Goal: Task Accomplishment & Management: Complete application form

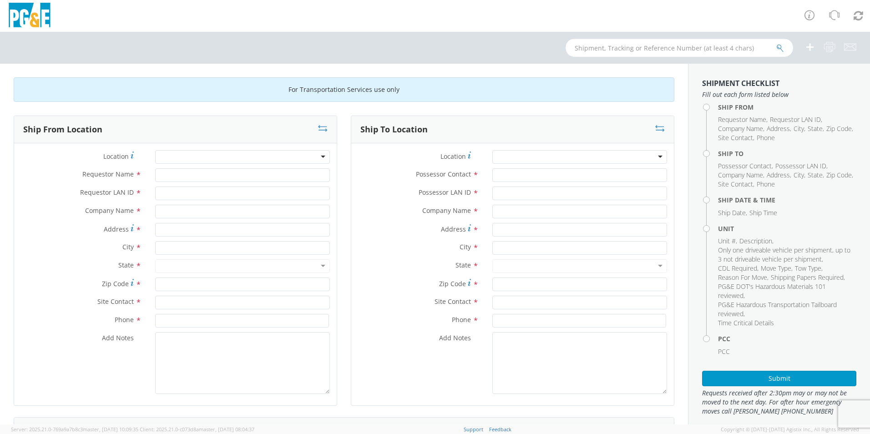
click at [615, 47] on input "text" at bounding box center [678, 48] width 227 height 18
click at [599, 50] on input "text" at bounding box center [678, 48] width 227 height 18
paste input "B43264"
type input "B43264"
click at [776, 43] on button "submit" at bounding box center [780, 48] width 8 height 11
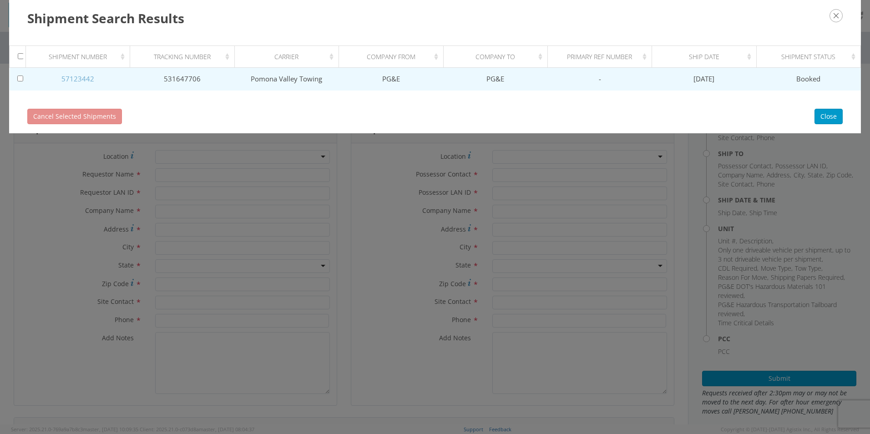
click at [84, 80] on link "57123442" at bounding box center [77, 78] width 33 height 9
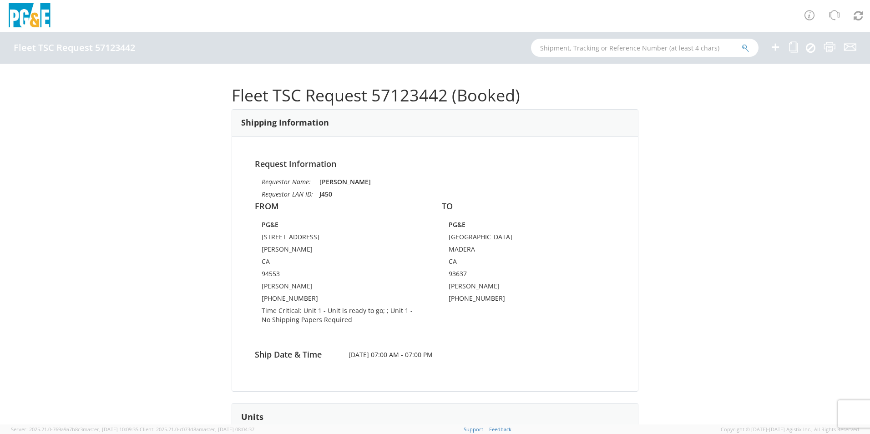
click at [52, 222] on div "Fleet TSC Request 57123442 (Booked) Shipping Information Request Information Re…" at bounding box center [435, 244] width 870 height 361
click at [773, 48] on icon at bounding box center [775, 46] width 11 height 11
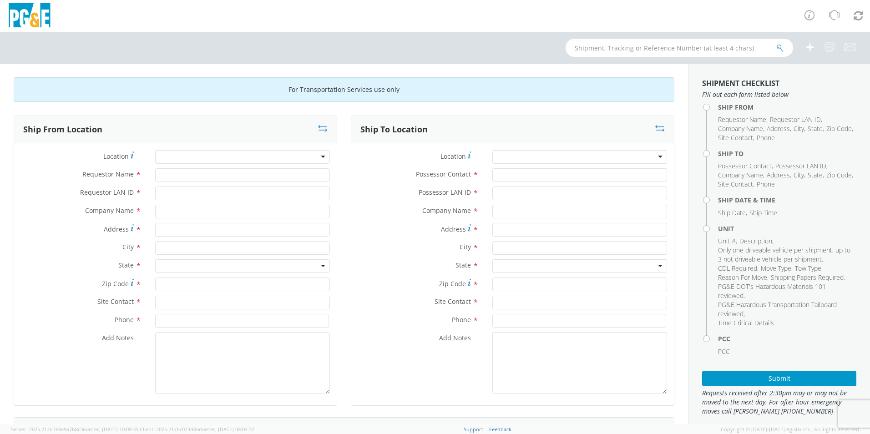
click at [199, 158] on div at bounding box center [242, 157] width 175 height 14
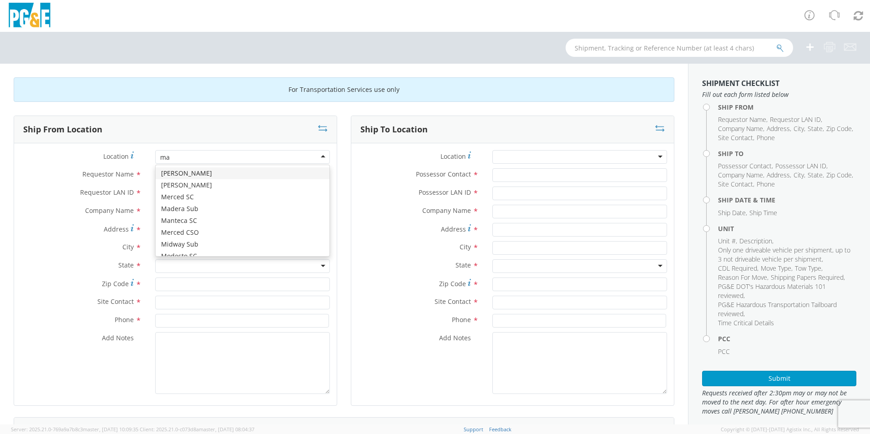
type input "mar"
type input "PG&E"
type input "[STREET_ADDRESS][PERSON_NAME]"
type input "[GEOGRAPHIC_DATA]"
type input "94014"
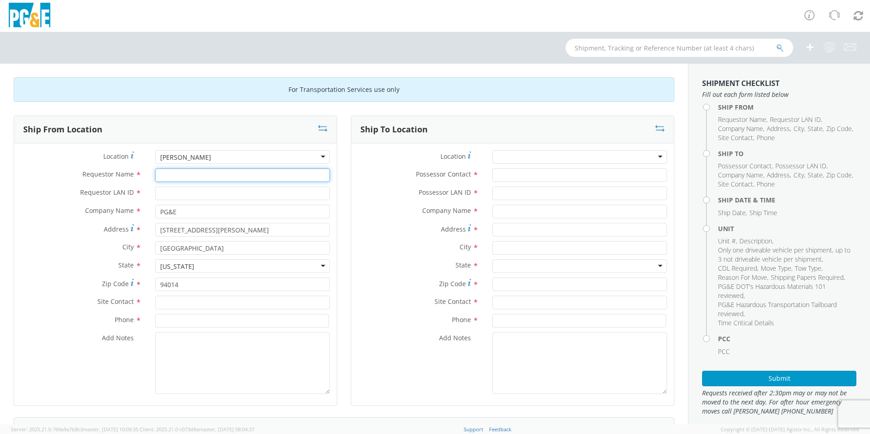
click at [173, 180] on input "Requestor Name *" at bounding box center [242, 175] width 175 height 14
type input "j"
type input "[PERSON_NAME]"
type input "j450"
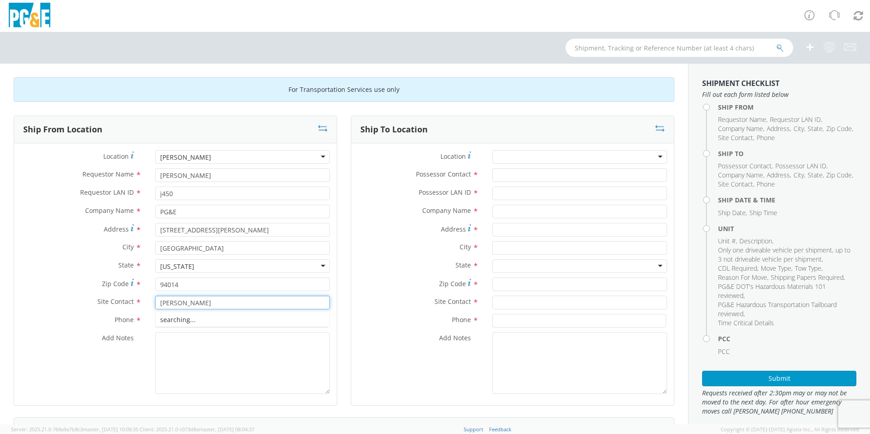
type input "[PERSON_NAME]"
type input "6503334378"
click at [494, 154] on div at bounding box center [579, 157] width 175 height 14
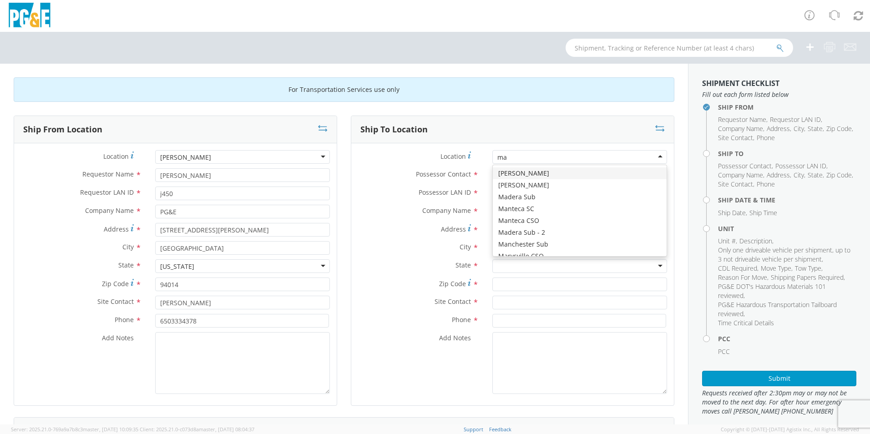
type input "mad"
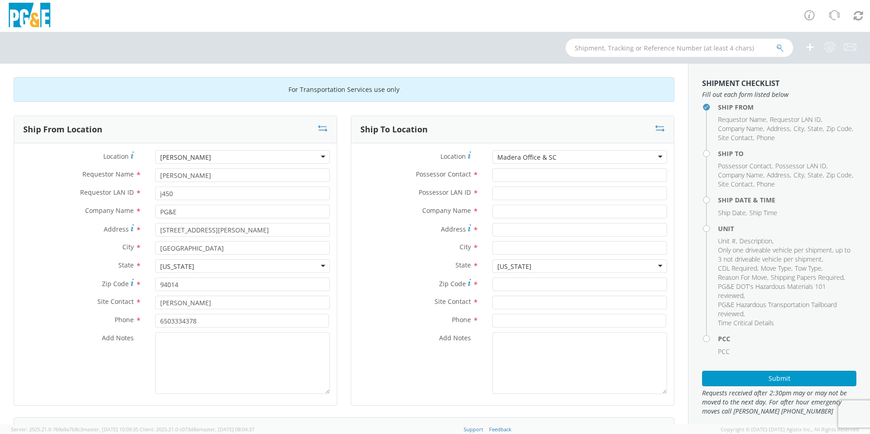
type input "PG&E"
type input "[STREET_ADDRESS]"
type input "MADERA"
type input "93637"
click at [501, 177] on input "Possessor Contact *" at bounding box center [579, 175] width 175 height 14
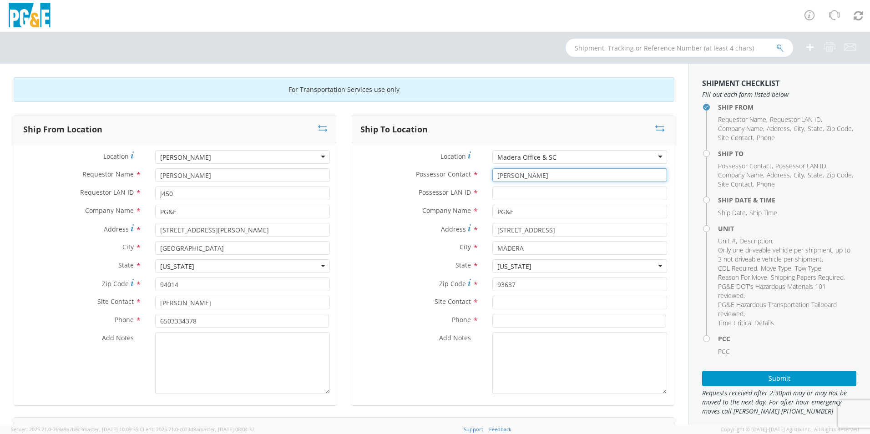
type input "[PERSON_NAME]"
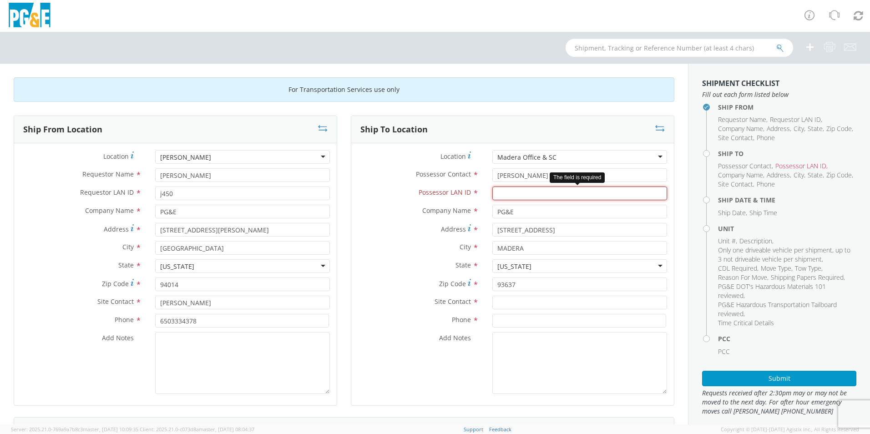
click at [494, 193] on input "Possessor LAN ID *" at bounding box center [579, 193] width 175 height 14
click at [513, 190] on input "Possessor LAN ID *" at bounding box center [579, 193] width 175 height 14
type input "TESA"
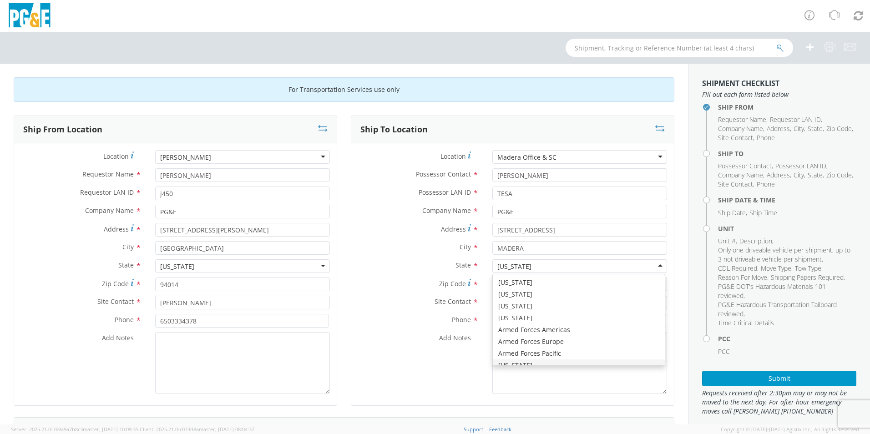
scroll to position [10, 0]
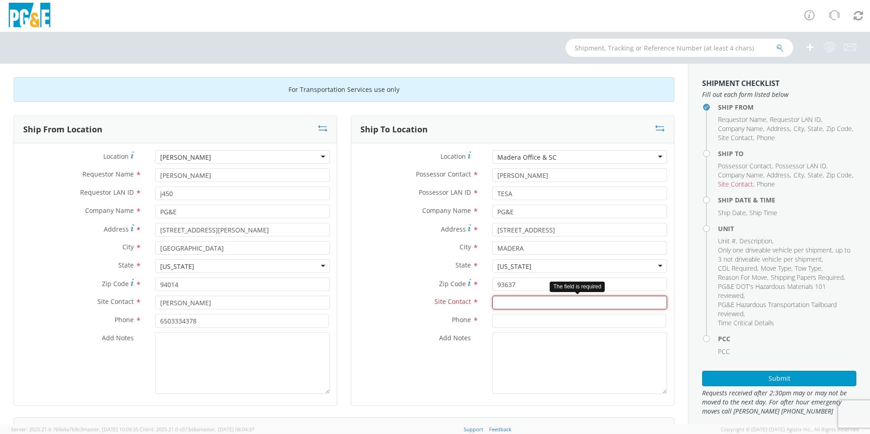
click at [509, 302] on input "text" at bounding box center [579, 303] width 175 height 14
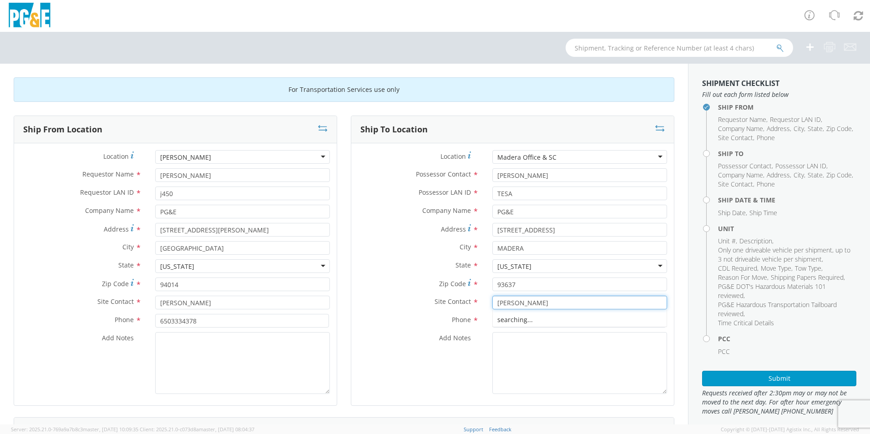
type input "[PERSON_NAME]"
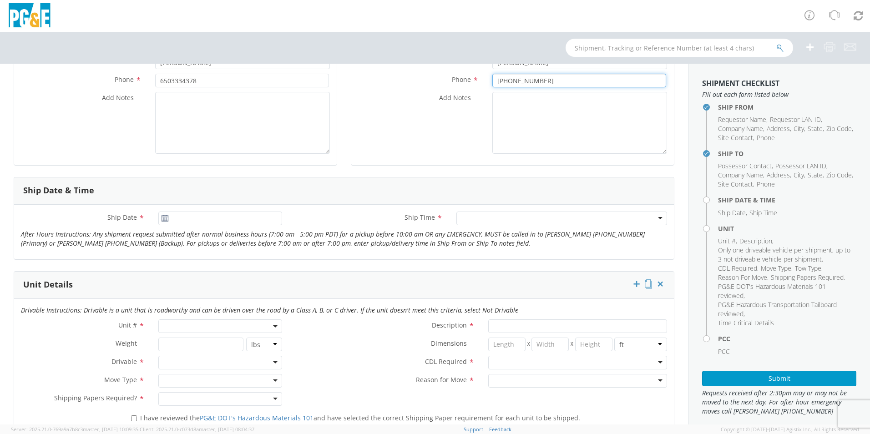
scroll to position [273, 0]
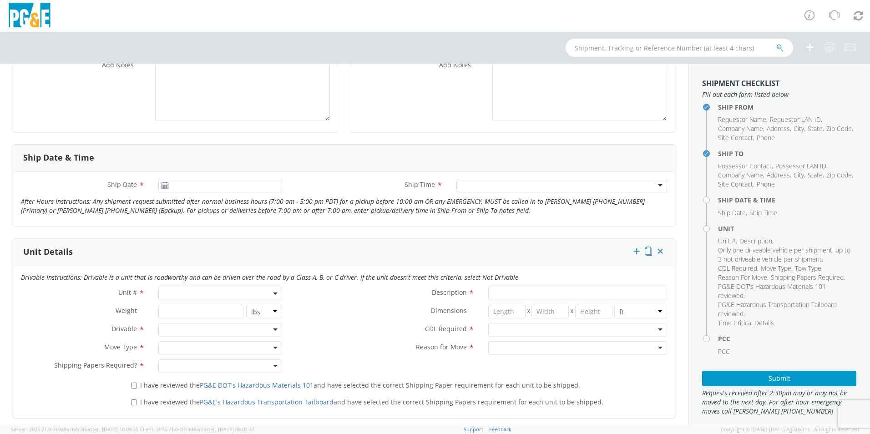
type input "[PHONE_NUMBER]"
click at [164, 185] on icon at bounding box center [165, 185] width 8 height 7
click at [177, 185] on input "Ship Date *" at bounding box center [220, 186] width 124 height 14
type input "[DATE]"
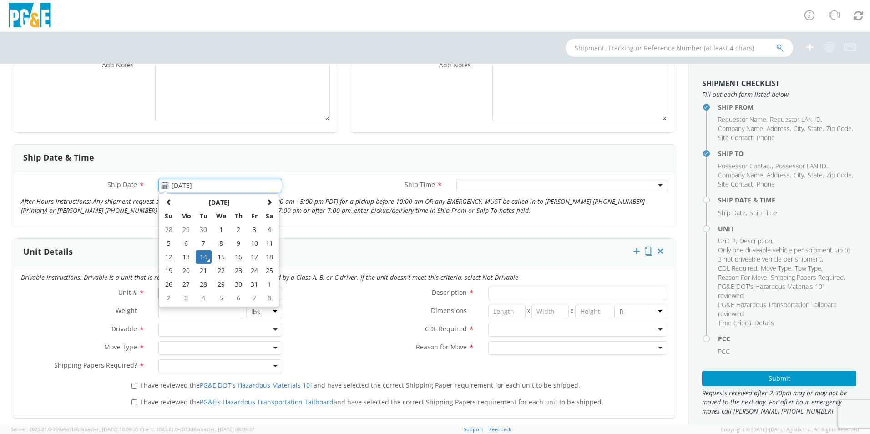
drag, startPoint x: 197, startPoint y: 256, endPoint x: 205, endPoint y: 252, distance: 8.1
click at [198, 256] on td "14" at bounding box center [204, 257] width 16 height 14
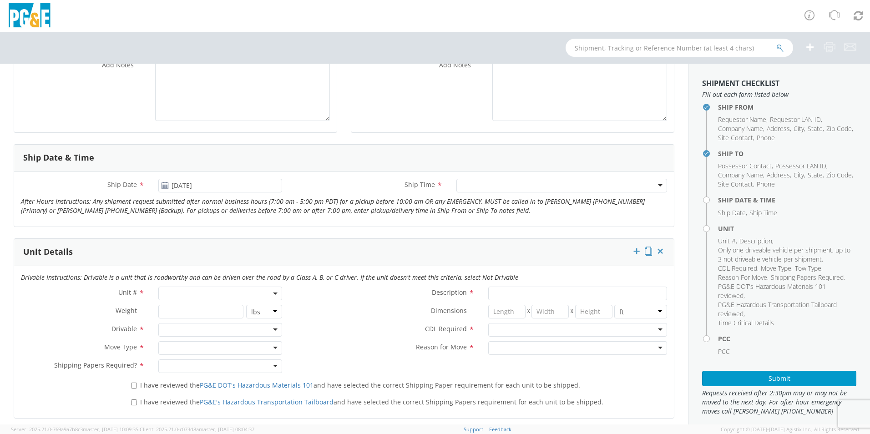
click at [478, 180] on div at bounding box center [561, 186] width 211 height 14
click at [239, 293] on span at bounding box center [220, 294] width 124 height 14
click at [211, 310] on input "search" at bounding box center [220, 309] width 118 height 14
click at [172, 312] on input "search" at bounding box center [220, 309] width 118 height 14
paste input "B43264"
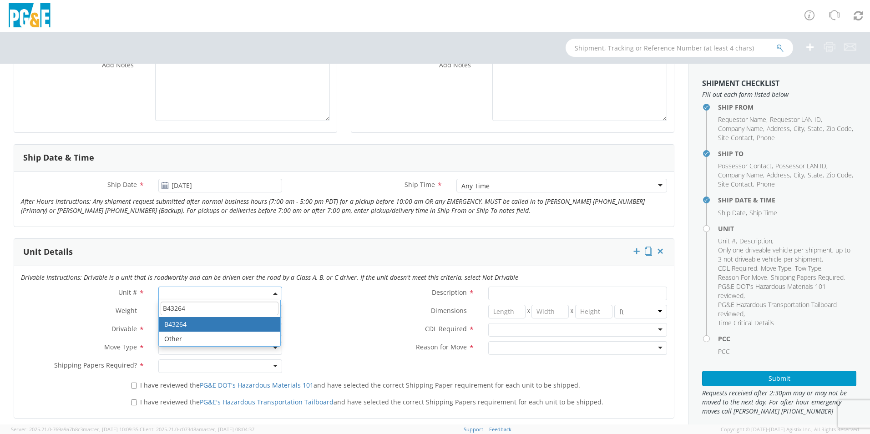
type input "B43264"
type input "PICKUP; 1/2T 4x4"
type input "7000"
select select "B43264"
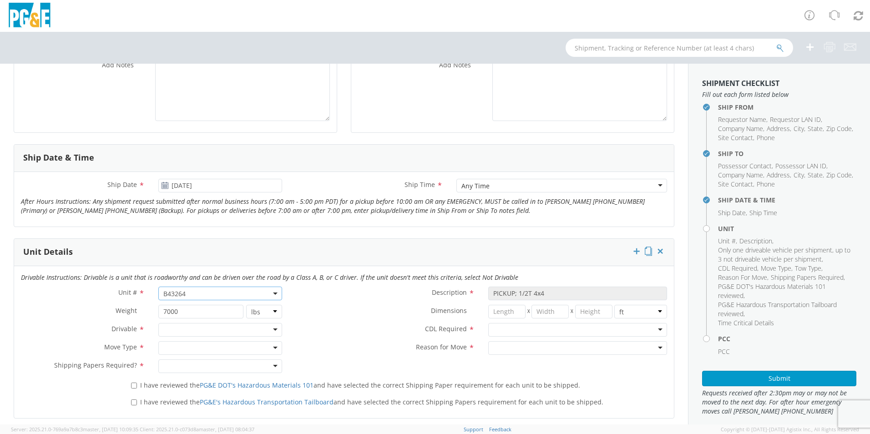
click at [272, 333] on div at bounding box center [220, 330] width 124 height 14
click at [261, 349] on div at bounding box center [220, 348] width 124 height 14
click at [499, 329] on div at bounding box center [577, 330] width 179 height 14
click at [488, 348] on div at bounding box center [577, 348] width 179 height 14
drag, startPoint x: 507, startPoint y: 365, endPoint x: 338, endPoint y: 363, distance: 168.8
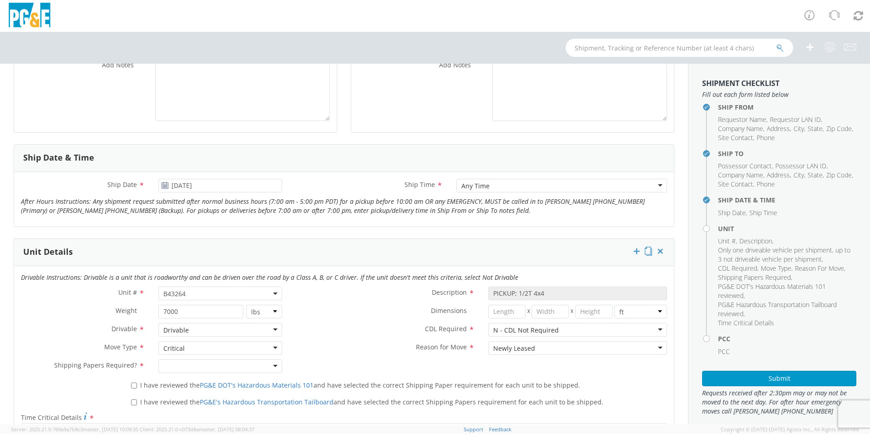
click at [224, 368] on div at bounding box center [220, 366] width 124 height 14
drag, startPoint x: 176, startPoint y: 385, endPoint x: 167, endPoint y: 385, distance: 9.6
click at [132, 388] on input "I have reviewed the PG&E DOT's Hazardous Materials 101 and have selected the co…" at bounding box center [134, 386] width 6 height 6
checkbox input "true"
click at [133, 402] on input "I have reviewed the PG&E's Hazardous Transportation Tailboard and have selected…" at bounding box center [134, 402] width 6 height 6
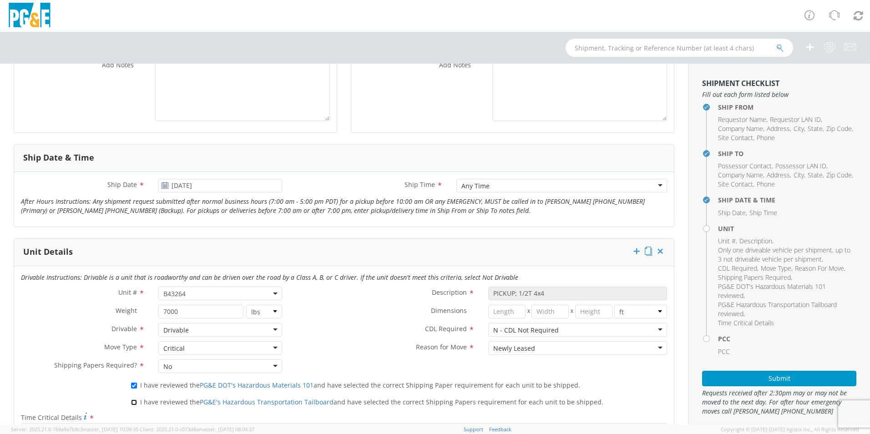
checkbox input "true"
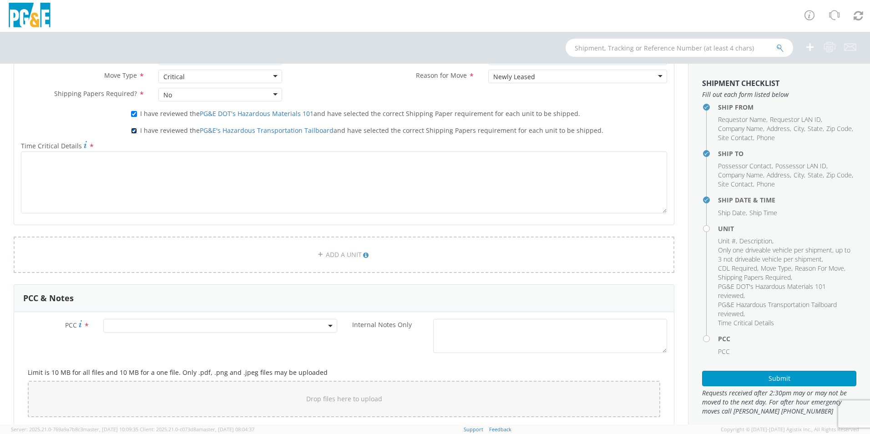
scroll to position [546, 0]
click at [116, 326] on span at bounding box center [220, 324] width 234 height 14
click at [128, 338] on input "number" at bounding box center [219, 340] width 227 height 14
click at [119, 341] on input "number" at bounding box center [219, 340] width 227 height 14
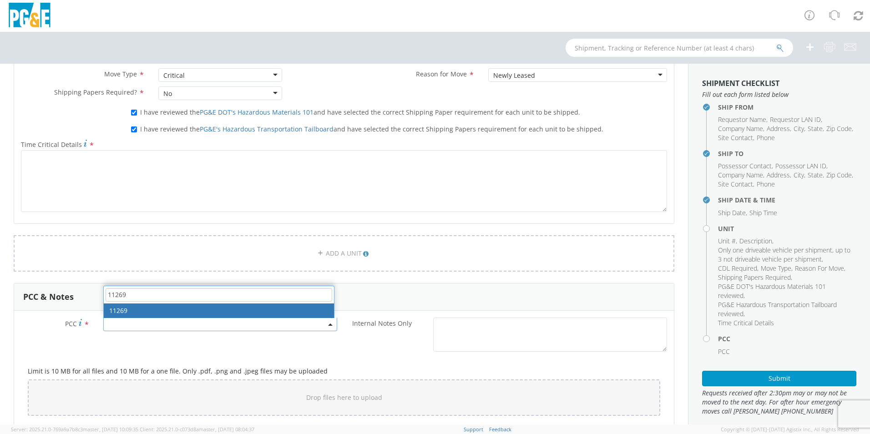
type input "11269"
select select "11269"
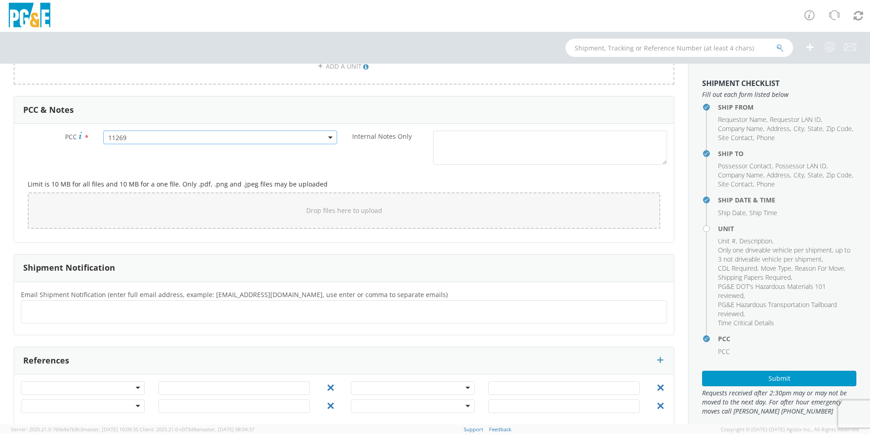
scroll to position [745, 0]
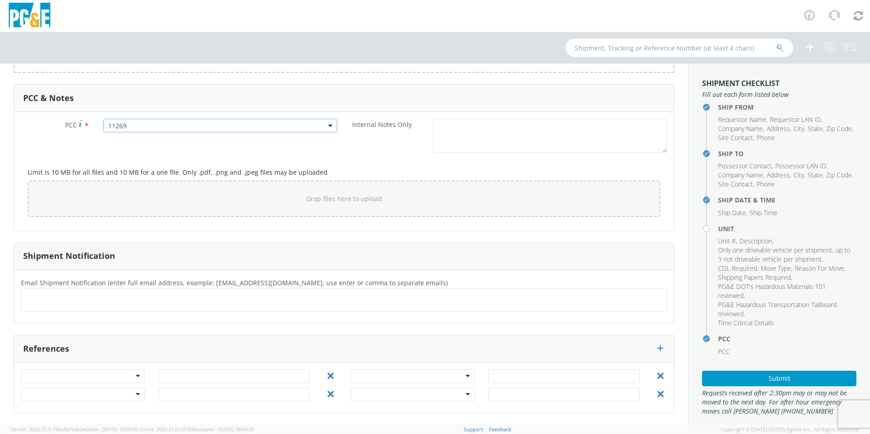
click at [71, 302] on ul at bounding box center [344, 299] width 638 height 15
type input "[EMAIL_ADDRESS][DOMAIN_NAME]"
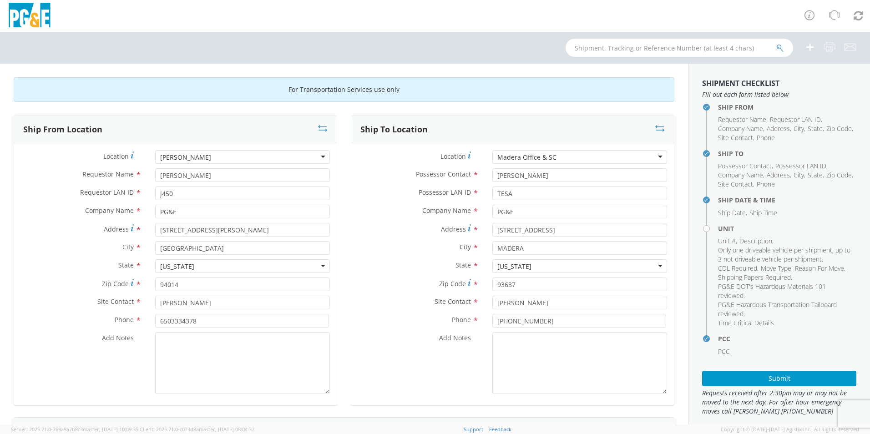
scroll to position [45, 0]
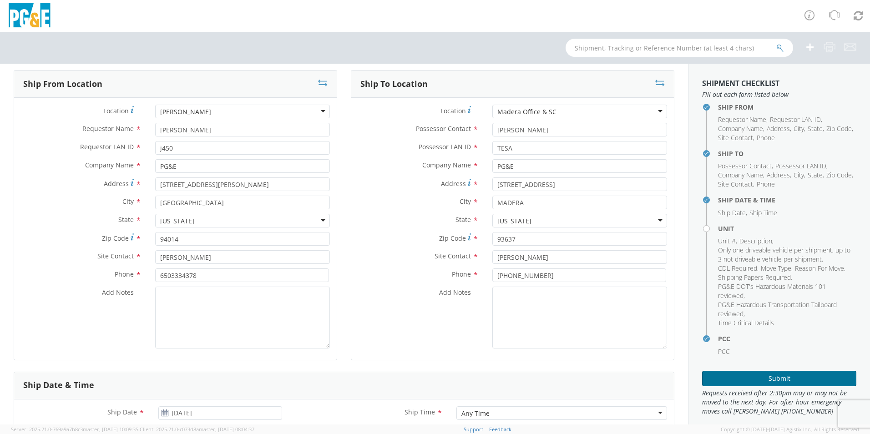
click at [743, 376] on button "Submit" at bounding box center [779, 378] width 154 height 15
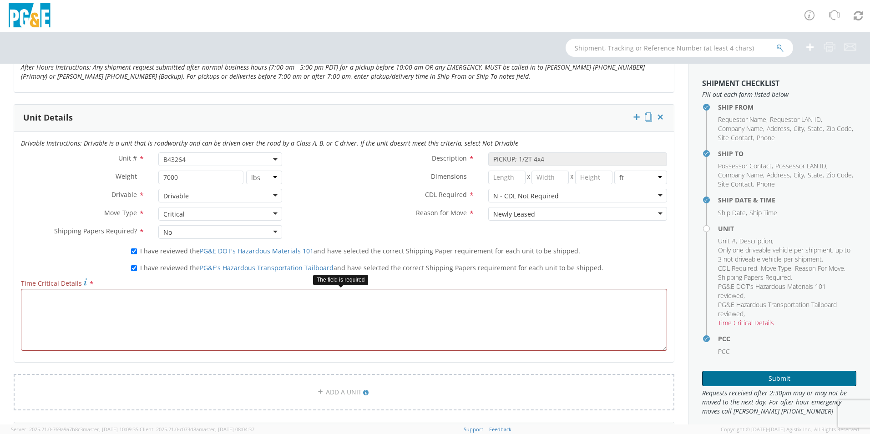
scroll to position [409, 0]
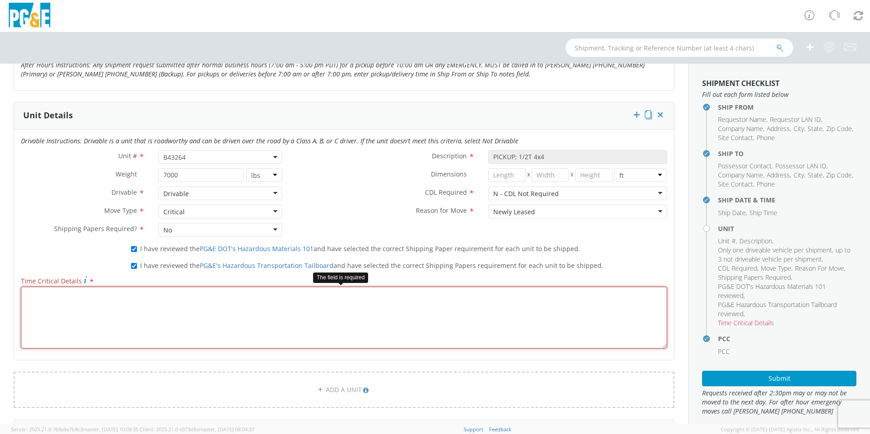
click at [108, 315] on textarea "Time Critical Details *" at bounding box center [344, 318] width 646 height 62
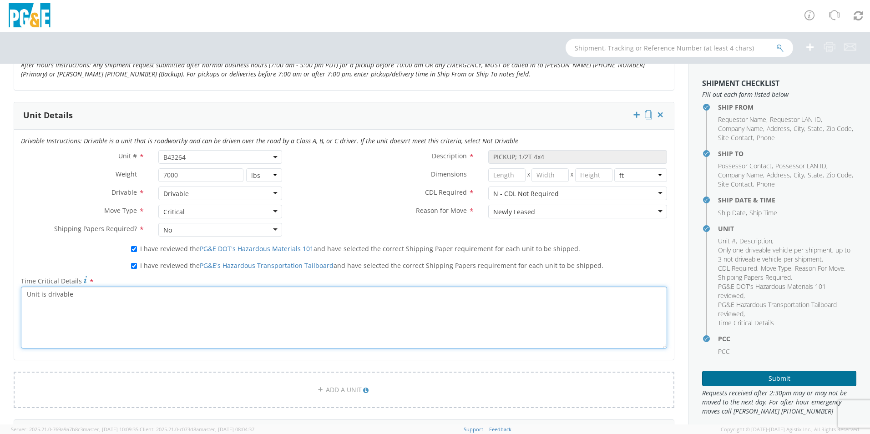
type textarea "Unit is drivable"
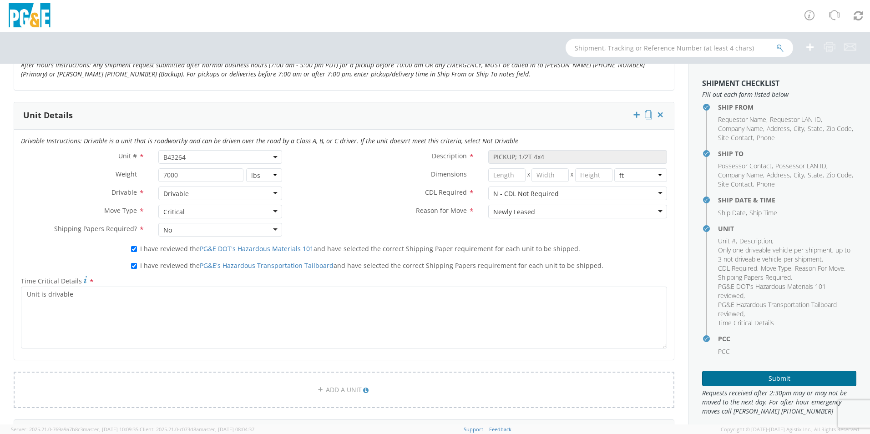
click at [789, 382] on button "Submit" at bounding box center [779, 378] width 154 height 15
